Goal: Task Accomplishment & Management: Use online tool/utility

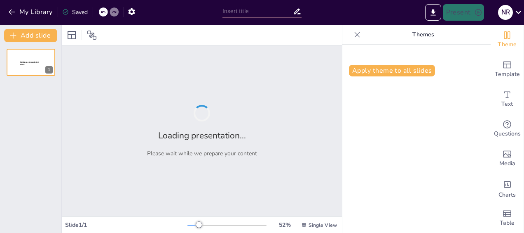
type input "Assessing Income Stability: Financial Security Challenges Faced by [DEMOGRAPHIC…"
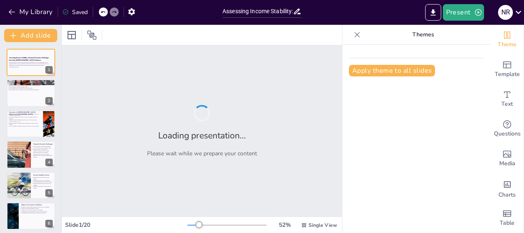
checkbox input "true"
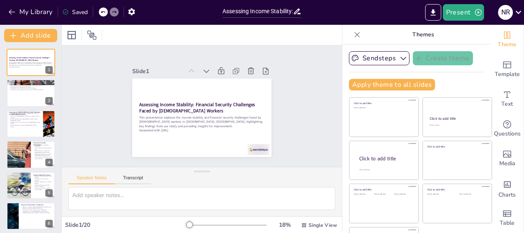
checkbox input "true"
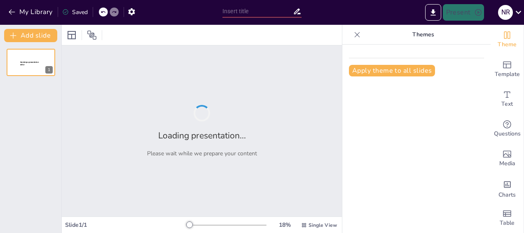
type input "Assessing Income Stability: Financial Security Challenges Faced by [DEMOGRAPHIC…"
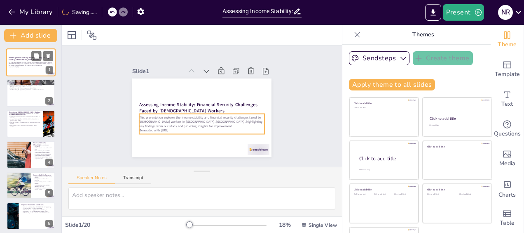
click at [42, 64] on p "This presentation explores the income stability and financial security challeng…" at bounding box center [31, 63] width 45 height 5
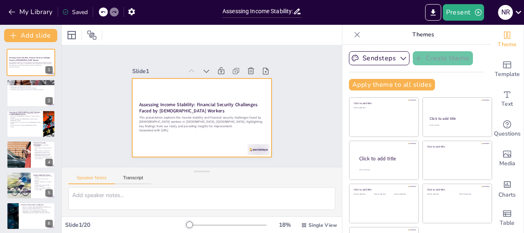
click at [207, 134] on div at bounding box center [195, 115] width 159 height 145
click at [207, 134] on div at bounding box center [200, 117] width 147 height 92
checkbox input "true"
click at [16, 95] on div at bounding box center [30, 93] width 49 height 28
type textarea "The gig economy's flexibility allows workers to choose their hours and projects…"
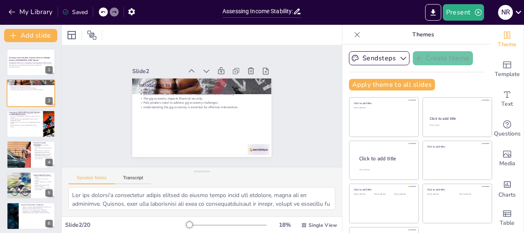
click at [229, 225] on div at bounding box center [227, 224] width 79 height 7
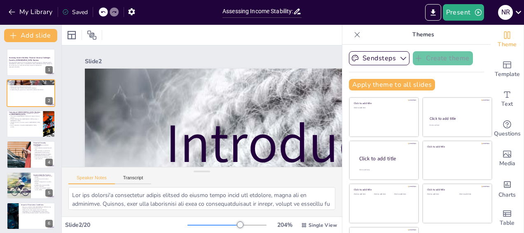
click at [247, 224] on div at bounding box center [227, 224] width 79 height 7
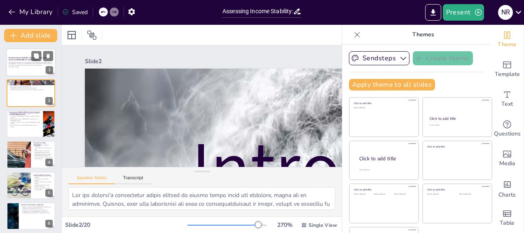
checkbox input "true"
click at [26, 68] on div "This presentation explores the income stability and financial security challeng…" at bounding box center [31, 64] width 45 height 7
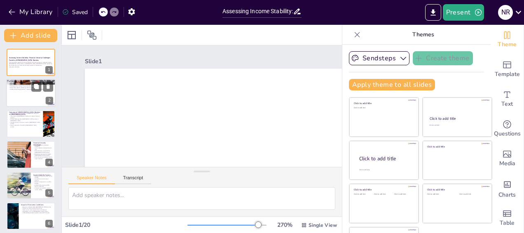
checkbox input "true"
click at [44, 94] on div at bounding box center [30, 93] width 49 height 28
type textarea "The gig economy's flexibility allows workers to choose their hours and projects…"
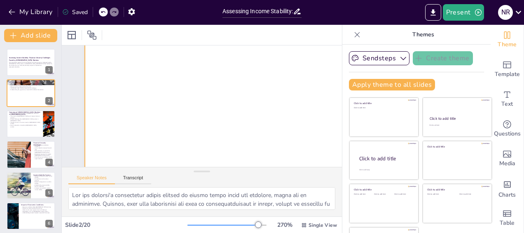
scroll to position [783, 0]
click at [236, 223] on div at bounding box center [227, 224] width 79 height 7
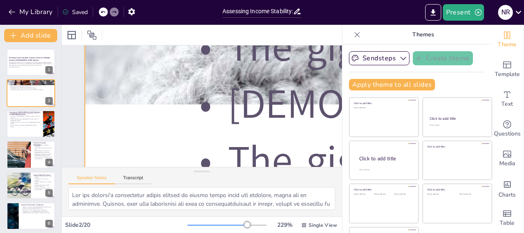
scroll to position [165, 0]
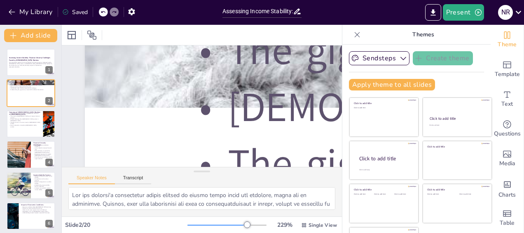
click at [228, 225] on div at bounding box center [227, 224] width 79 height 7
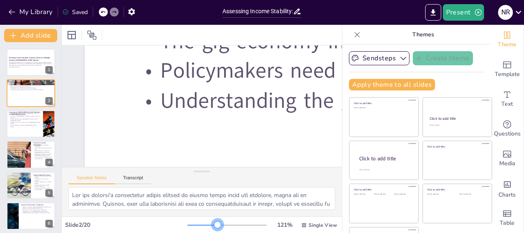
click at [206, 224] on div at bounding box center [203, 224] width 30 height 1
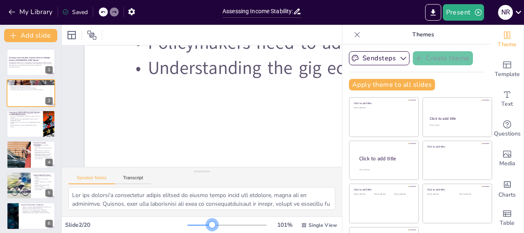
click at [201, 225] on div at bounding box center [227, 224] width 79 height 7
click at [191, 223] on div at bounding box center [227, 224] width 79 height 7
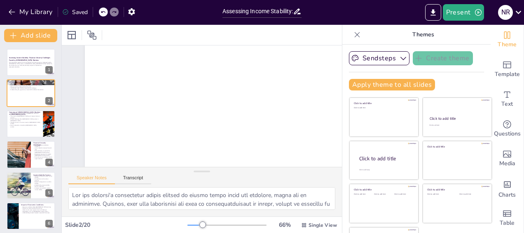
scroll to position [202, 0]
checkbox input "true"
click at [35, 67] on p "Generated with [URL]" at bounding box center [31, 67] width 45 height 2
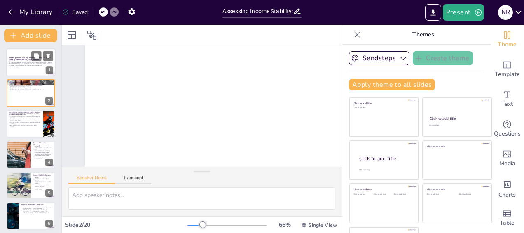
scroll to position [96, 0]
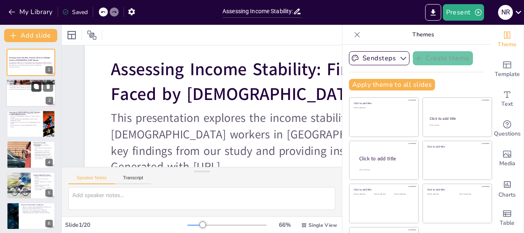
checkbox input "true"
click at [41, 91] on button at bounding box center [36, 87] width 10 height 10
type textarea "The gig economy's flexibility allows workers to choose their hours and projects…"
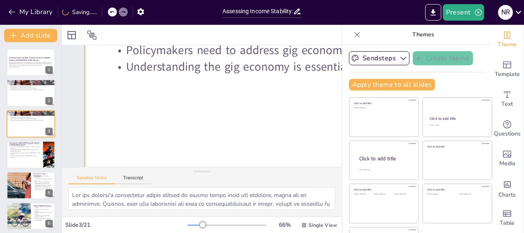
scroll to position [0, 0]
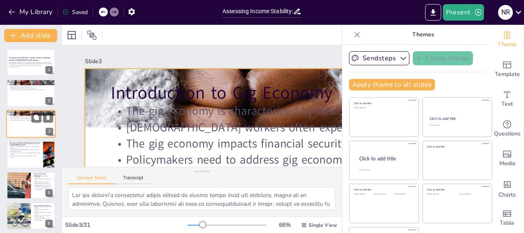
click at [15, 124] on div at bounding box center [30, 124] width 49 height 28
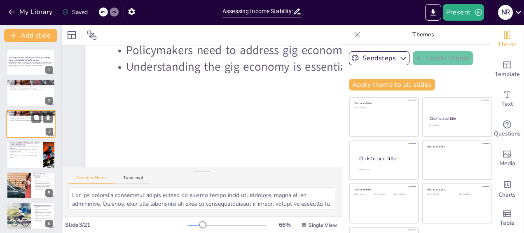
scroll to position [82, 0]
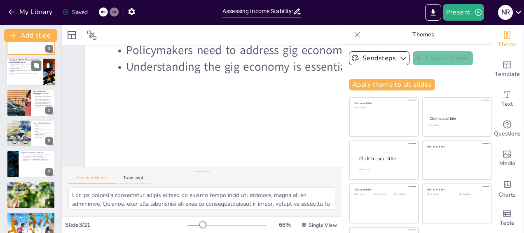
checkbox input "true"
click at [20, 74] on div at bounding box center [30, 72] width 49 height 28
type textarea "The diverse sectors in which [DEMOGRAPHIC_DATA] workers operate in [GEOGRAPHIC_…"
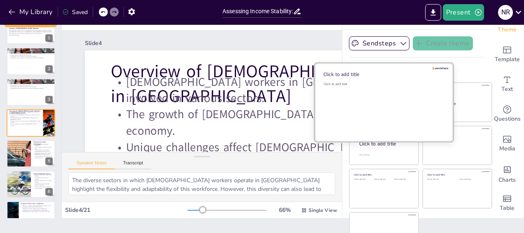
scroll to position [0, 0]
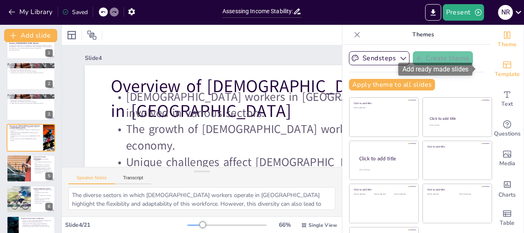
click at [503, 68] on icon "Add ready made slides" at bounding box center [507, 64] width 8 height 7
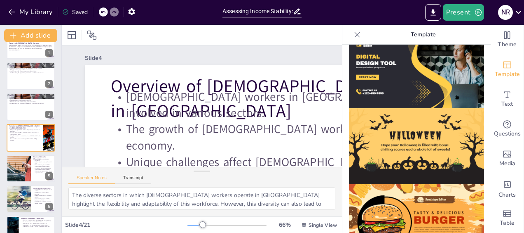
scroll to position [859, 0]
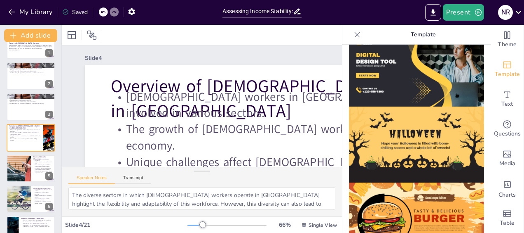
click at [353, 35] on icon at bounding box center [357, 35] width 8 height 8
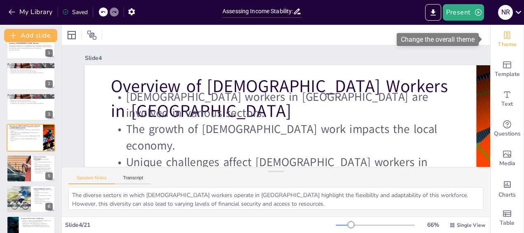
click at [503, 33] on icon "Change the overall theme" at bounding box center [508, 35] width 10 height 10
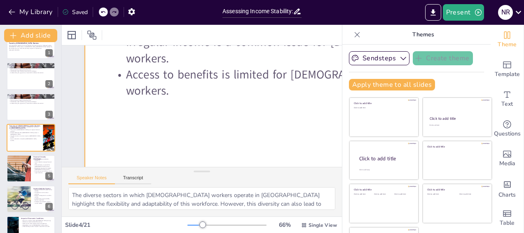
scroll to position [120, 0]
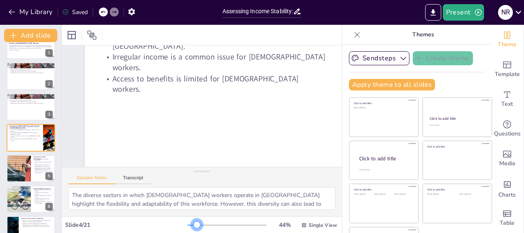
click at [188, 225] on div at bounding box center [227, 224] width 79 height 7
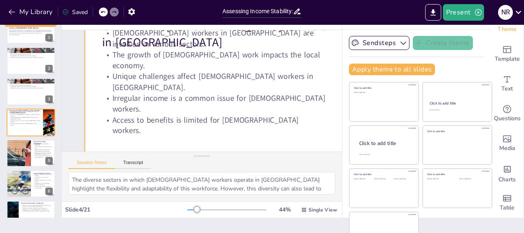
scroll to position [0, 0]
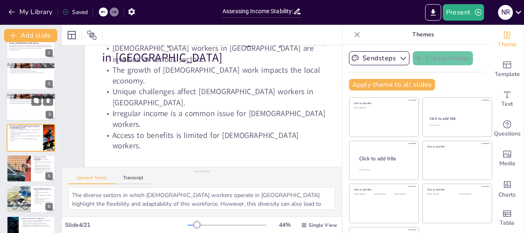
checkbox input "true"
click at [36, 107] on div at bounding box center [30, 107] width 49 height 28
type textarea "The gig economy's flexibility allows workers to choose their hours and projects…"
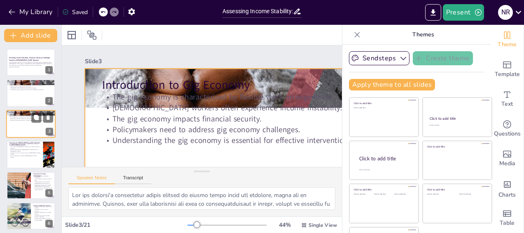
click at [41, 123] on div at bounding box center [30, 124] width 49 height 28
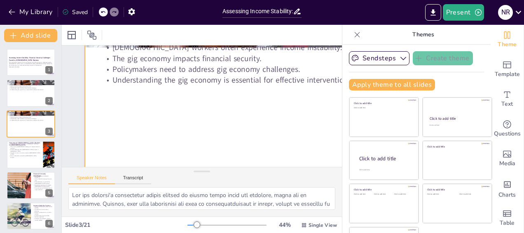
scroll to position [19, 0]
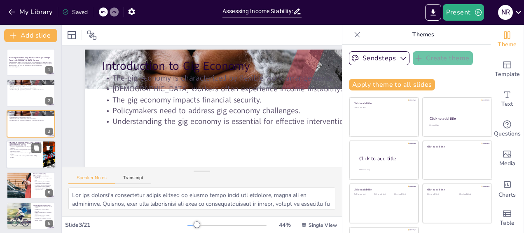
checkbox input "true"
click at [43, 160] on div at bounding box center [30, 154] width 49 height 28
type textarea "The diverse sectors in which [DEMOGRAPHIC_DATA] workers operate in [GEOGRAPHIC_…"
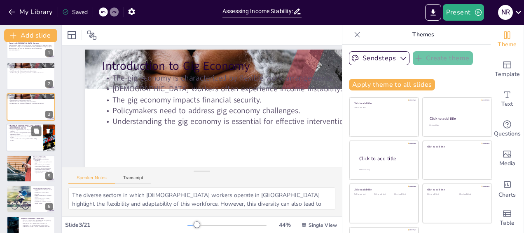
scroll to position [0, 0]
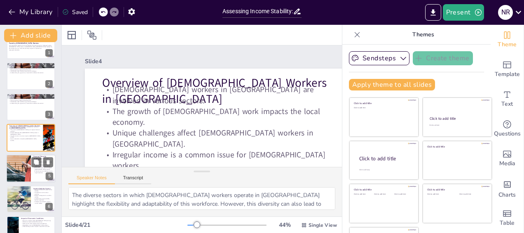
checkbox input "true"
click at [30, 167] on div at bounding box center [19, 168] width 84 height 28
type textarea "The unpredictable nature of gig work income complicates budgeting for essential…"
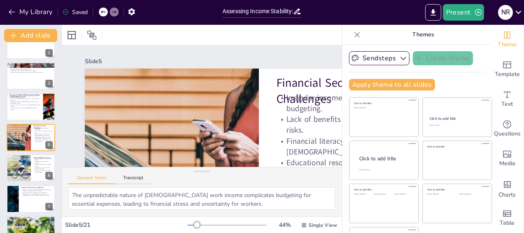
scroll to position [100, 0]
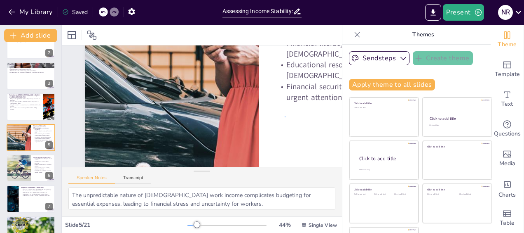
drag, startPoint x: 285, startPoint y: 114, endPoint x: 271, endPoint y: 113, distance: 14.0
click at [125, 177] on button "Transcript" at bounding box center [133, 179] width 37 height 9
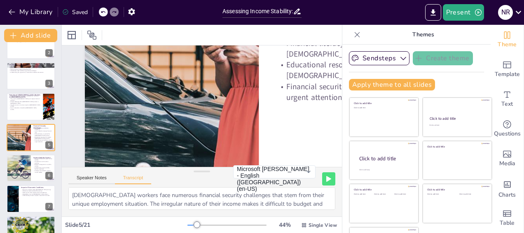
scroll to position [104, 0]
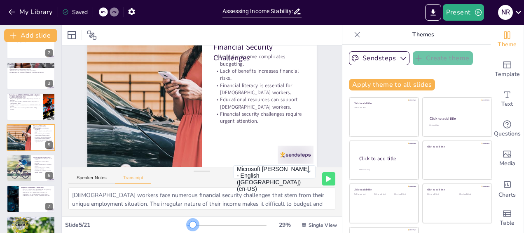
click at [188, 225] on div at bounding box center [227, 224] width 79 height 7
click at [52, 167] on p "Understanding income stability factors is essential." at bounding box center [43, 168] width 20 height 3
checkbox input "true"
type textarea "Several factors influence the income stability of gig workers, including demand…"
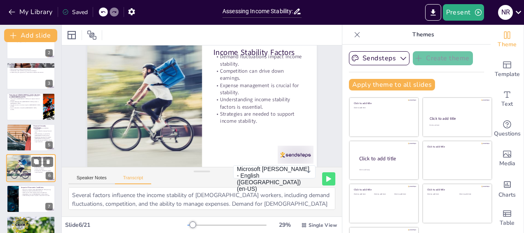
scroll to position [0, 0]
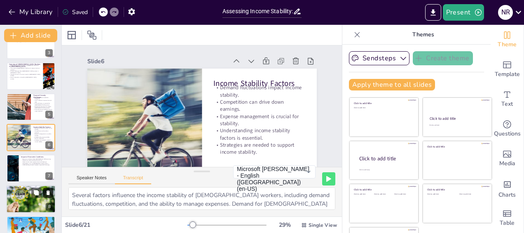
checkbox input "true"
click at [48, 194] on icon at bounding box center [48, 192] width 3 height 5
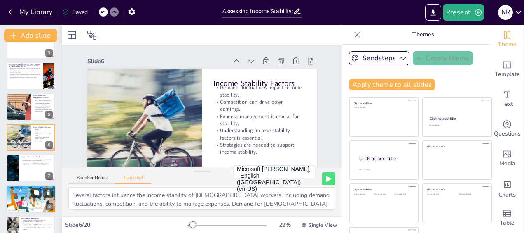
checkbox input "true"
click at [26, 199] on div at bounding box center [30, 198] width 49 height 37
type textarea "Technology plays a crucial role in the gig economy by connecting workers with o…"
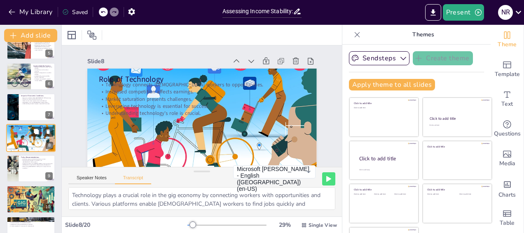
scroll to position [181, 0]
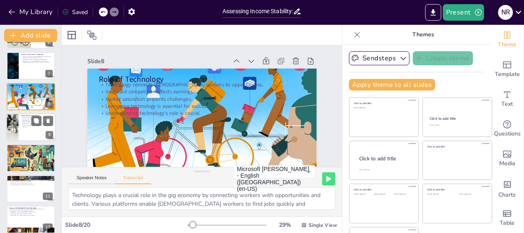
checkbox input "true"
click at [27, 127] on div at bounding box center [30, 127] width 49 height 28
type textarea "To address the financial security challenges faced by gig workers, several poli…"
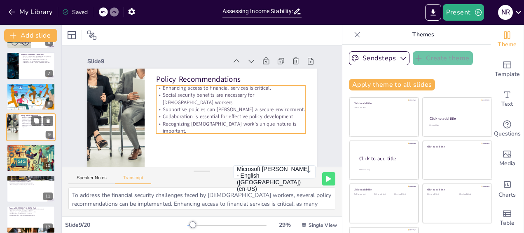
scroll to position [170, 0]
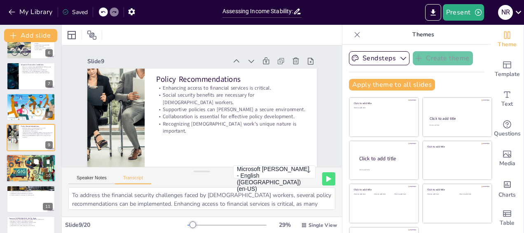
checkbox input "true"
click at [37, 174] on div at bounding box center [30, 168] width 49 height 28
type textarea "Examining successful case studies of gig worker support programs can provide va…"
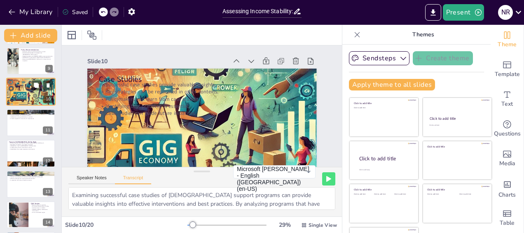
scroll to position [283, 0]
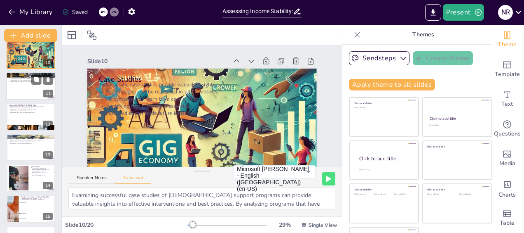
checkbox input "true"
click at [34, 92] on div at bounding box center [30, 86] width 49 height 28
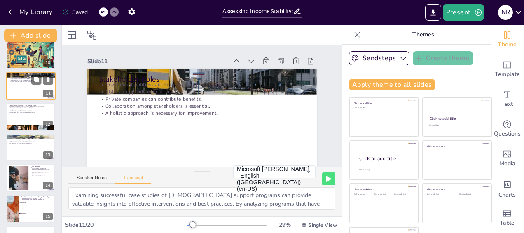
type textarea "Various stakeholders play a vital role in improving the conditions for gig work…"
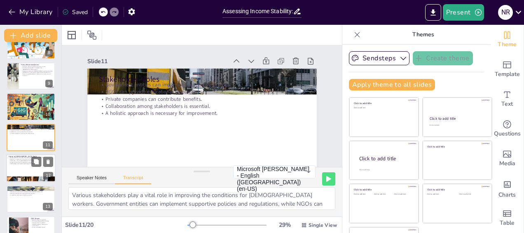
checkbox input "true"
click at [45, 169] on div at bounding box center [30, 168] width 49 height 28
type textarea "The future of gig work in Patna will be shaped by evolving market dynamics, reg…"
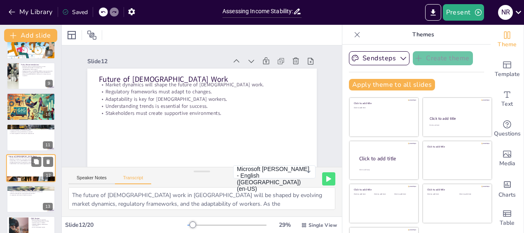
scroll to position [262, 0]
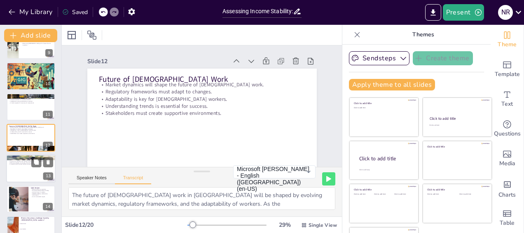
checkbox input "true"
click at [20, 170] on div at bounding box center [30, 168] width 49 height 28
type textarea "Understanding the challenges faced by gig workers is essential for developing e…"
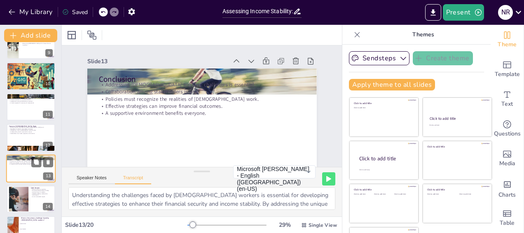
scroll to position [293, 0]
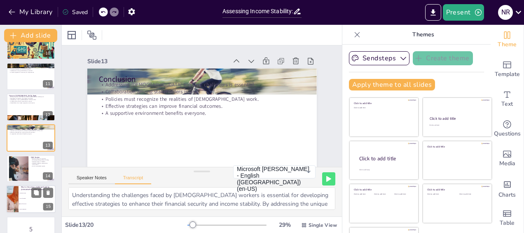
checkbox input "true"
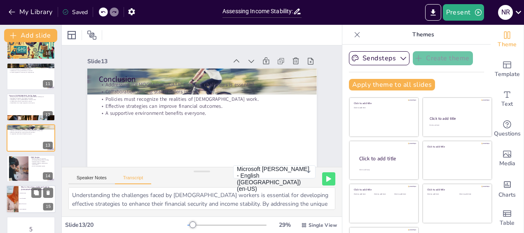
checkbox input "true"
click at [23, 199] on li "Lack of benefits" at bounding box center [37, 198] width 37 height 5
checkbox input "true"
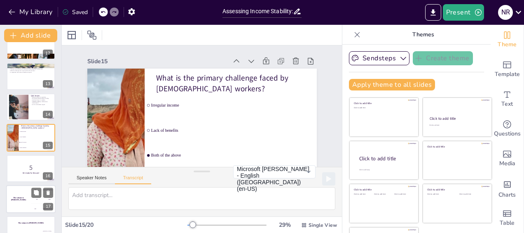
scroll to position [432, 0]
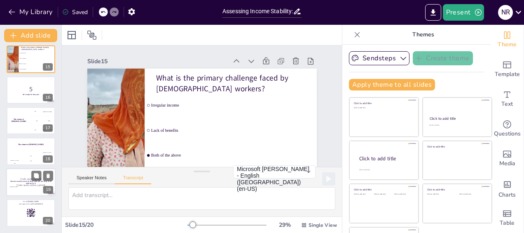
checkbox input "true"
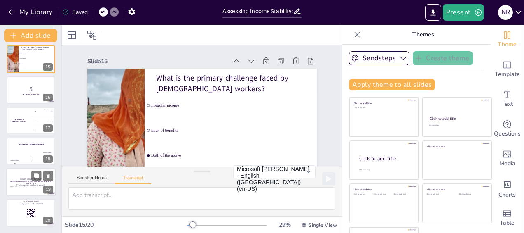
checkbox input "true"
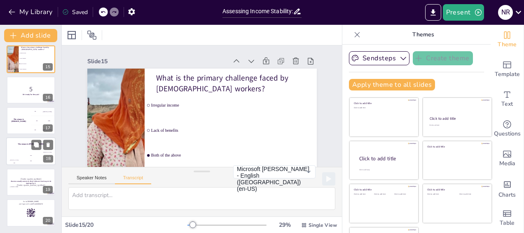
checkbox input "true"
click at [26, 160] on div "200" at bounding box center [31, 160] width 16 height 9
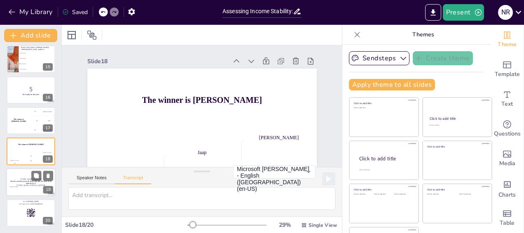
click at [35, 186] on p "[PERSON_NAME]" at bounding box center [31, 187] width 45 height 2
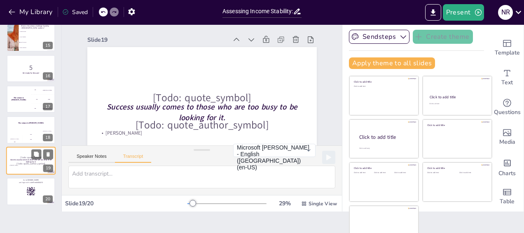
scroll to position [32, 0]
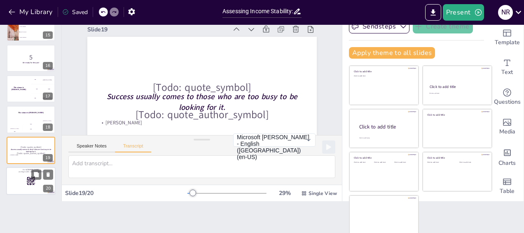
click at [34, 186] on div at bounding box center [30, 181] width 49 height 28
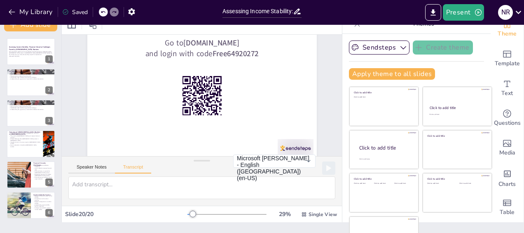
scroll to position [0, 0]
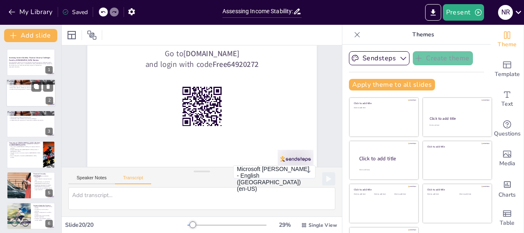
checkbox input "true"
click at [26, 86] on p "The gig economy impacts financial security." at bounding box center [31, 86] width 45 height 2
type textarea "The gig economy is a rapidly growing sector that represents a shift from tradit…"
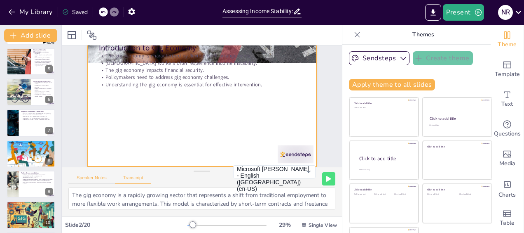
scroll to position [37, 0]
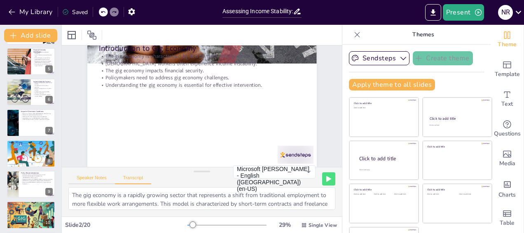
click at [90, 175] on button "Speaker Notes" at bounding box center [91, 179] width 47 height 9
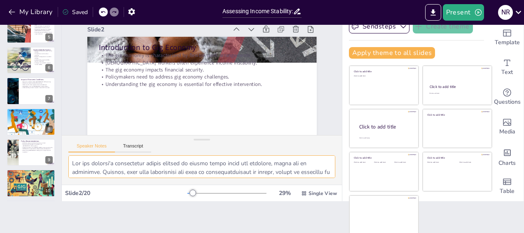
scroll to position [16, 0]
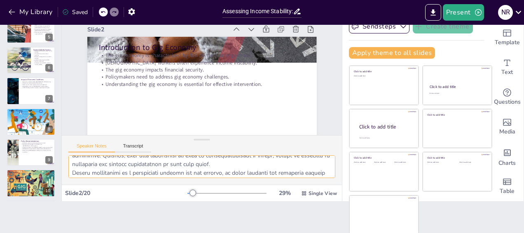
checkbox input "true"
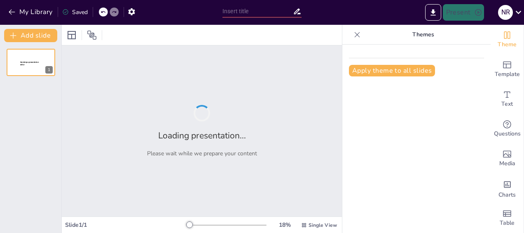
type input "Assessing Income Stability: Financial Security Challenges Faced by [DEMOGRAPHIC…"
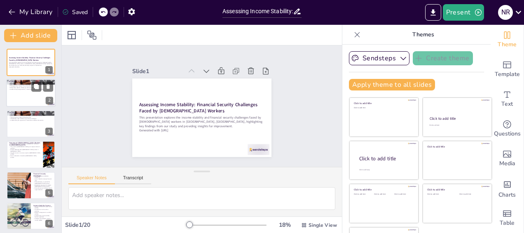
checkbox input "true"
click at [27, 97] on div at bounding box center [30, 93] width 49 height 28
type textarea "The gig economy's flexibility allows workers to choose their hours and projects…"
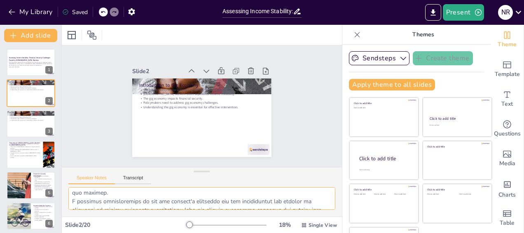
scroll to position [114, 0]
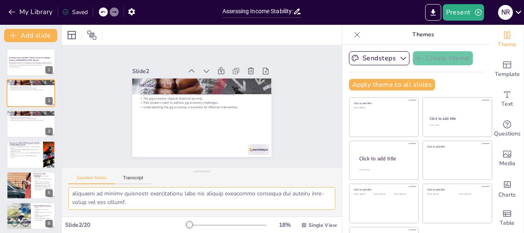
checkbox input "true"
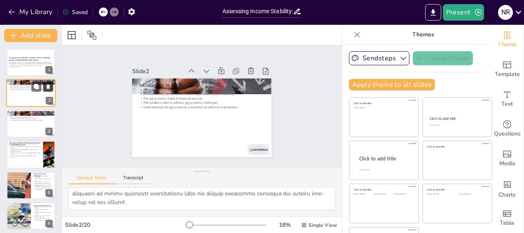
click at [47, 90] on button at bounding box center [48, 87] width 10 height 10
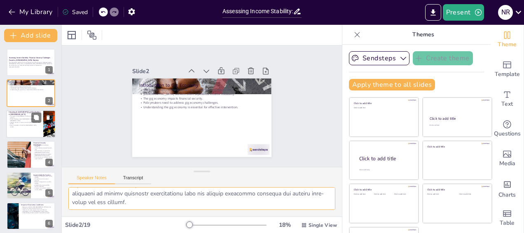
checkbox input "true"
click at [36, 126] on div at bounding box center [30, 124] width 49 height 28
type textarea "The diverse sectors in which [DEMOGRAPHIC_DATA] workers operate in [GEOGRAPHIC_…"
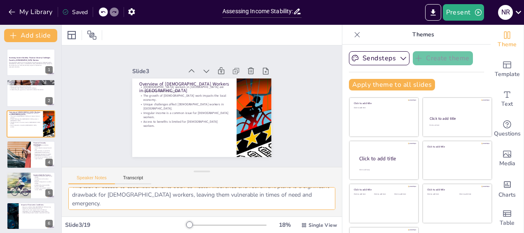
scroll to position [106, 0]
checkbox input "true"
click at [47, 150] on icon at bounding box center [48, 148] width 3 height 5
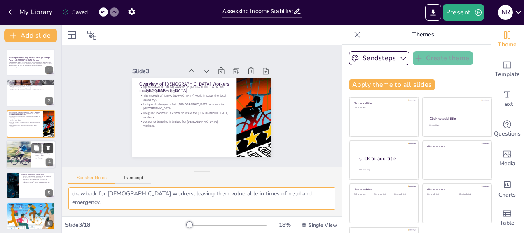
checkbox input "true"
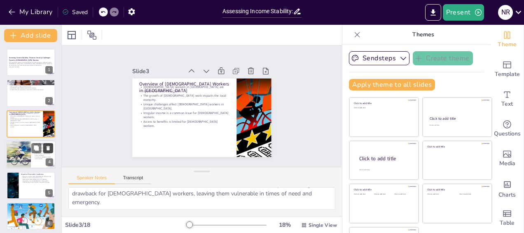
click at [45, 152] on button at bounding box center [48, 148] width 10 height 10
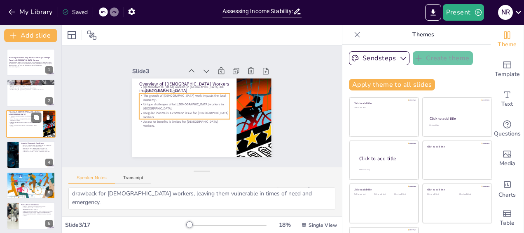
click at [14, 121] on p "Irregular income is a common issue for [DEMOGRAPHIC_DATA] workers." at bounding box center [25, 122] width 32 height 3
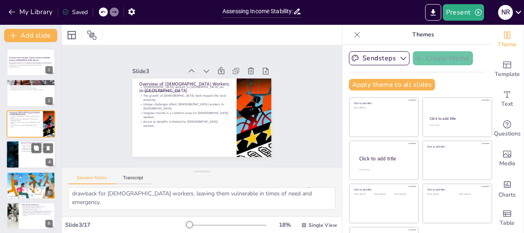
checkbox input "true"
click at [31, 150] on p "Adaptability is key for [DEMOGRAPHIC_DATA] workers." at bounding box center [37, 150] width 32 height 2
type textarea "The earnings of [DEMOGRAPHIC_DATA] workers are closely tied to broader economic…"
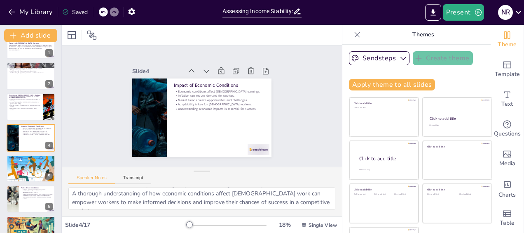
scroll to position [32, 0]
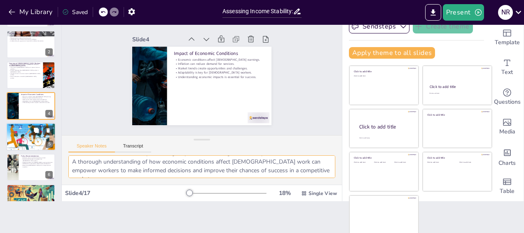
checkbox input "true"
click at [30, 139] on div at bounding box center [30, 136] width 49 height 37
type textarea "Technology serves as a vital link between [DEMOGRAPHIC_DATA] workers and potent…"
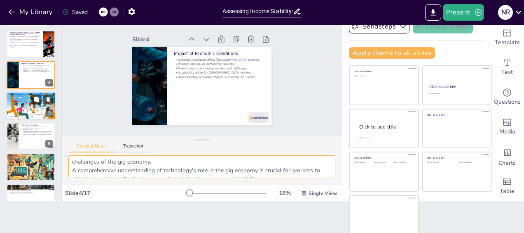
scroll to position [88, 0]
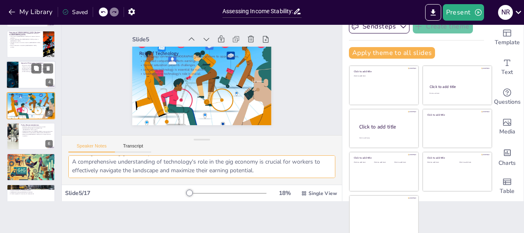
checkbox input "true"
click at [31, 72] on p "Understanding economic impacts is essential for success." at bounding box center [37, 72] width 32 height 2
type textarea "The earnings of [DEMOGRAPHIC_DATA] workers are closely tied to broader economic…"
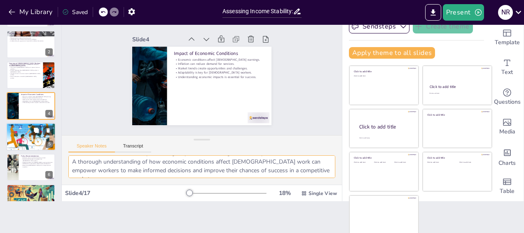
checkbox input "true"
click at [38, 136] on div at bounding box center [30, 136] width 49 height 37
type textarea "Technology serves as a vital link between [DEMOGRAPHIC_DATA] workers and potent…"
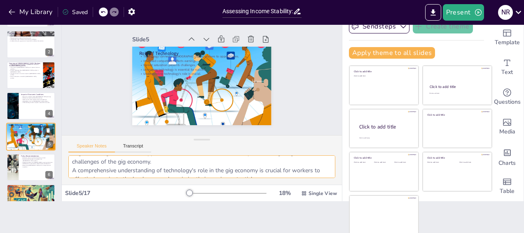
scroll to position [88, 0]
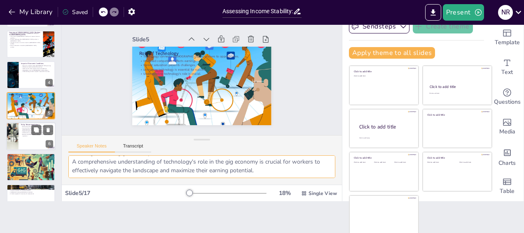
checkbox input "true"
click at [31, 144] on div at bounding box center [30, 136] width 49 height 28
type textarea "Improving access to financial services for [DEMOGRAPHIC_DATA] workers can empow…"
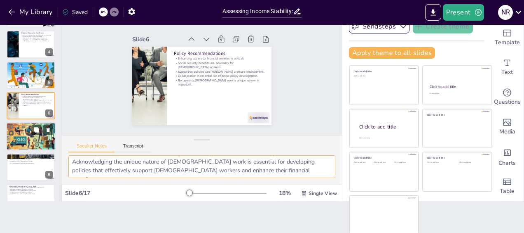
checkbox input "true"
click at [29, 136] on div at bounding box center [30, 136] width 49 height 28
type textarea "Analyzing successful case studies can reveal effective strategies and intervent…"
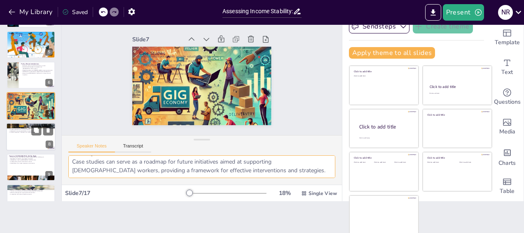
checkbox input "true"
click at [22, 146] on div at bounding box center [30, 136] width 49 height 28
type textarea "Government entities have the power to create and enforce policies that can sign…"
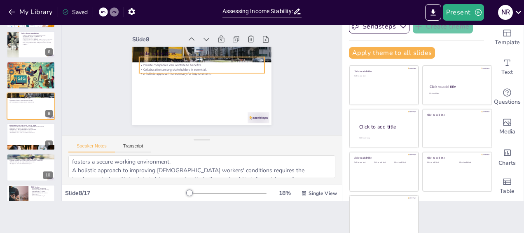
checkbox input "true"
type input "32"
click at [174, 70] on p "Government entities can implement supportive policies." at bounding box center [196, 91] width 121 height 42
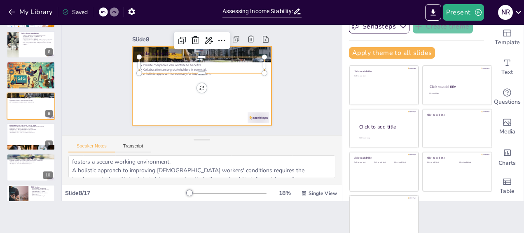
click at [168, 89] on div at bounding box center [197, 64] width 159 height 128
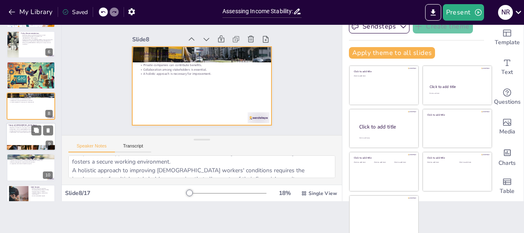
checkbox input "true"
click at [25, 130] on p "Understanding trends is essential for success." at bounding box center [31, 131] width 45 height 2
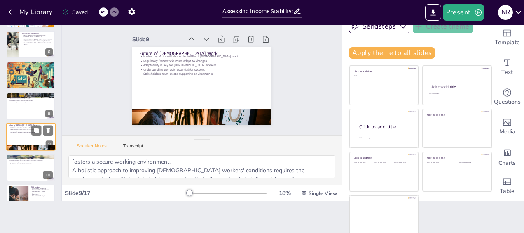
type textarea "The evolving market dynamics will play a significant role in determining the fu…"
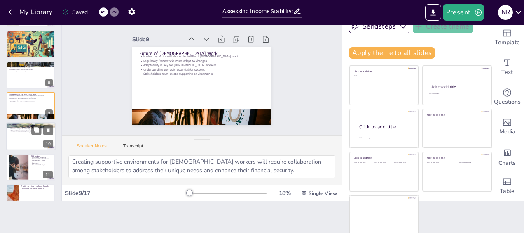
checkbox input "true"
click at [18, 129] on p "Effective strategies can improve financial outcomes." at bounding box center [31, 130] width 45 height 2
type textarea "Effectively addressing the challenges faced by [DEMOGRAPHIC_DATA] workers is cr…"
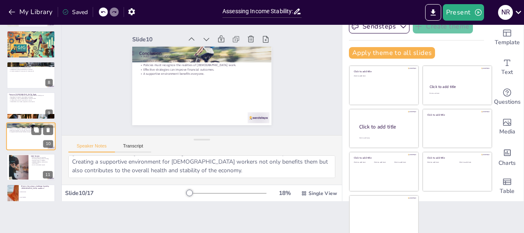
scroll to position [201, 0]
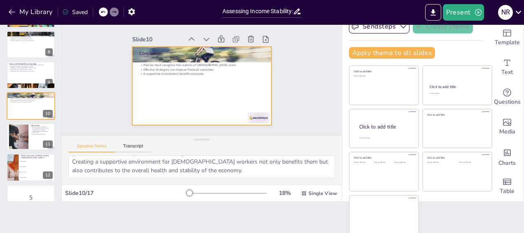
click at [199, 109] on div at bounding box center [203, 62] width 147 height 92
checkbox input "true"
click at [35, 135] on div at bounding box center [30, 136] width 49 height 28
type textarea "Engaging the audience in a Q&A session allows for a deeper exploration of the t…"
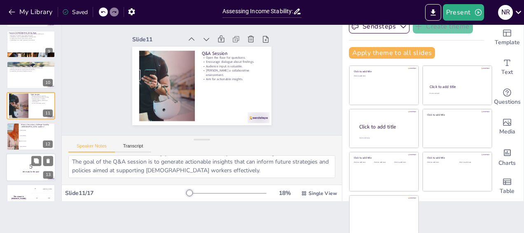
checkbox input "true"
click at [34, 176] on div at bounding box center [30, 167] width 49 height 28
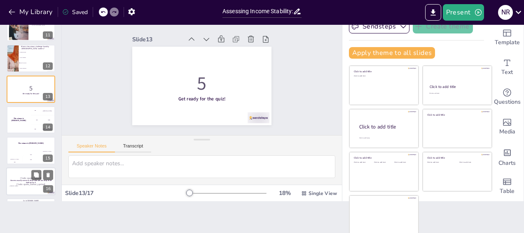
scroll to position [334, 0]
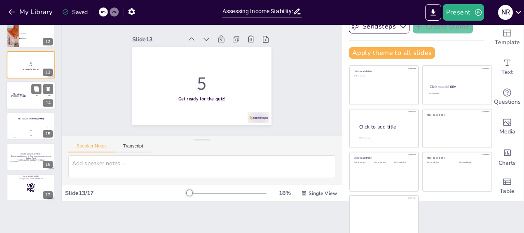
click at [27, 99] on div "The winner is [PERSON_NAME]" at bounding box center [18, 95] width 25 height 28
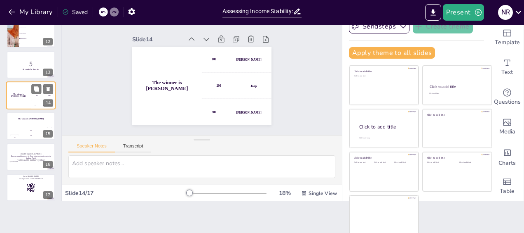
scroll to position [324, 0]
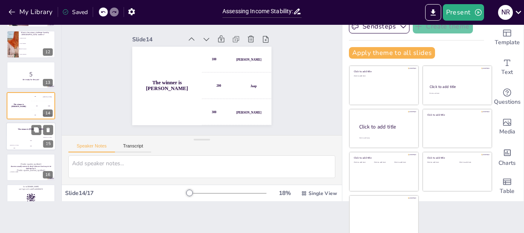
click at [25, 134] on div "The winner is [PERSON_NAME]" at bounding box center [30, 129] width 49 height 14
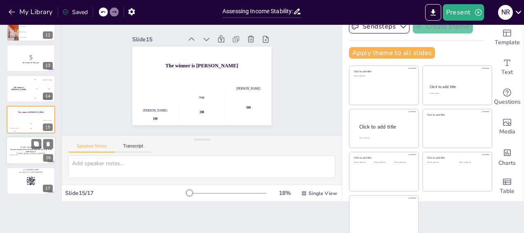
click at [19, 155] on div at bounding box center [30, 150] width 49 height 28
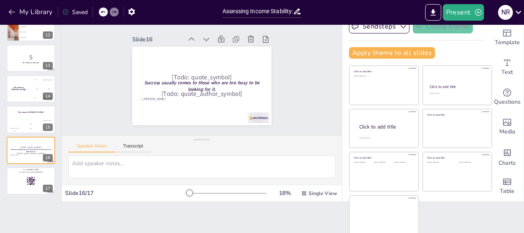
checkbox input "true"
